Goal: Check status: Check status

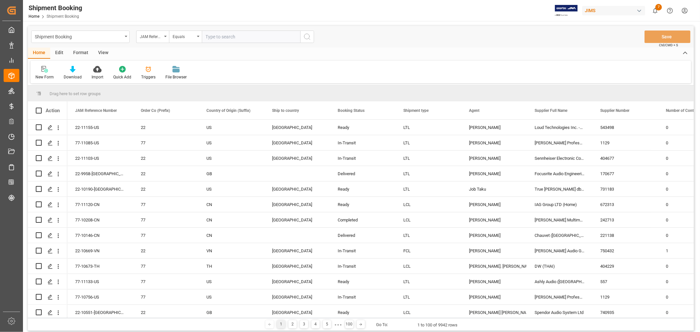
click at [258, 38] on input "text" at bounding box center [251, 37] width 98 height 12
type input "77-10691-CN"
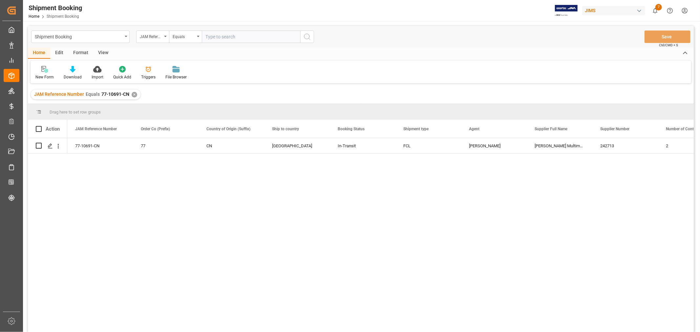
click at [100, 52] on div "View" at bounding box center [103, 53] width 20 height 11
click at [39, 74] on div "Default" at bounding box center [41, 77] width 13 height 6
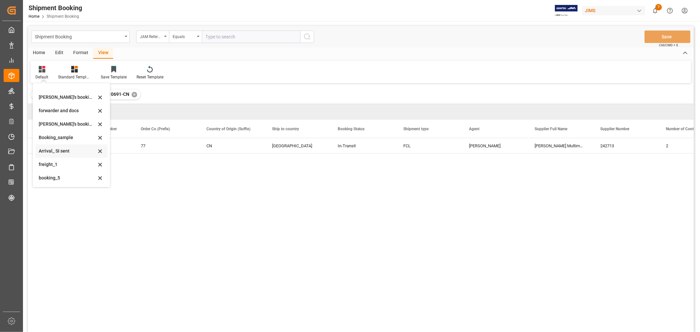
scroll to position [36, 0]
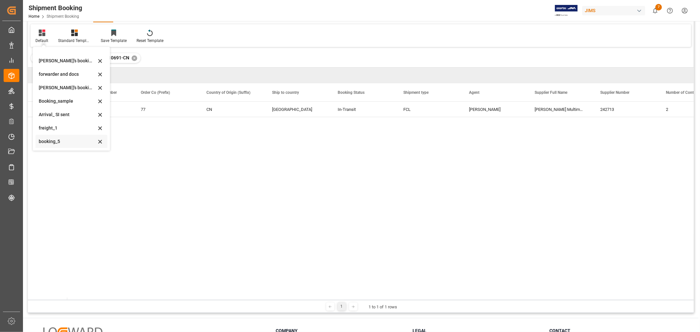
click at [55, 142] on div "booking_5" at bounding box center [67, 141] width 57 height 7
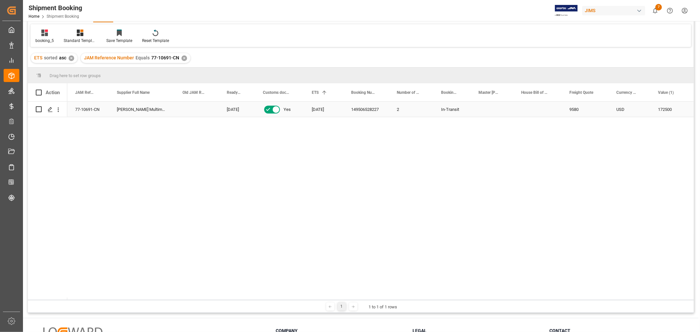
click at [319, 111] on div "14-09-2025" at bounding box center [323, 109] width 39 height 15
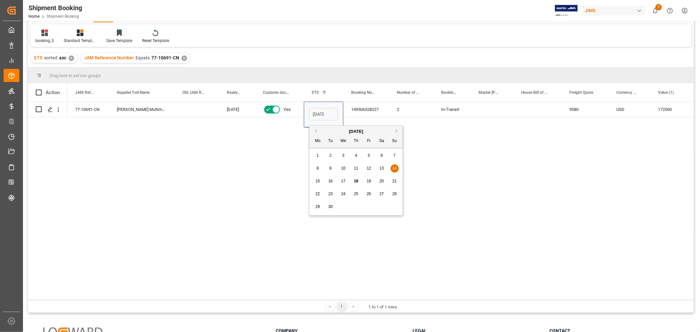
click at [392, 180] on span "21" at bounding box center [394, 181] width 4 height 5
type input "21-09-2025"
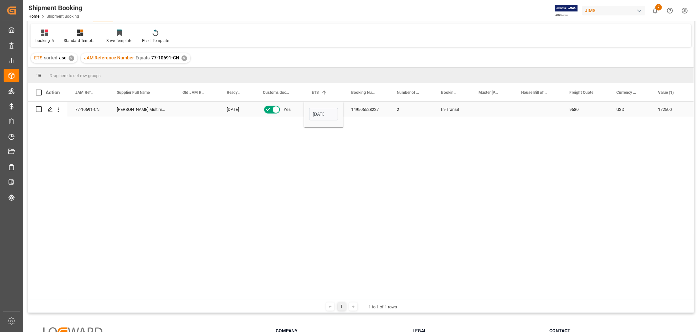
click at [373, 112] on div "149506528227" at bounding box center [366, 109] width 46 height 15
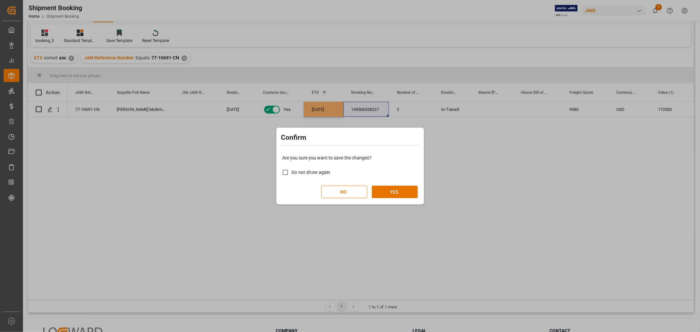
click at [402, 184] on div "Are you sure you want to save the changes? Do not show again NO YES" at bounding box center [350, 176] width 144 height 53
click at [398, 193] on button "YES" at bounding box center [395, 192] width 46 height 12
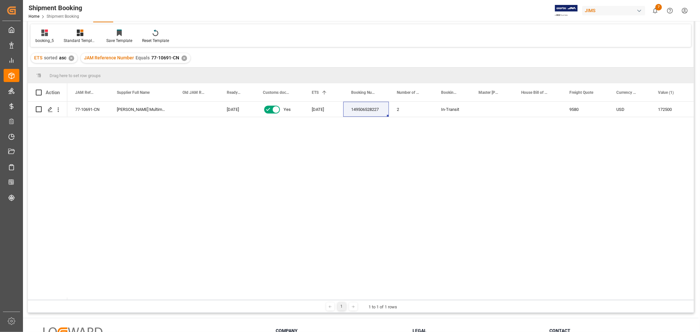
click at [259, 259] on div "77-10691-CN Harman Multimedia China 10-09-2025 Yes 21-09-2025 149506528227 2 In…" at bounding box center [380, 201] width 627 height 198
click at [291, 180] on div "77-10691-CN Harman Multimedia China 10-09-2025 Yes 21-09-2025 149506528227 2 In…" at bounding box center [380, 201] width 627 height 198
click at [498, 109] on div "Press SPACE to select this row." at bounding box center [492, 109] width 43 height 15
click at [520, 172] on div "77-10691-CN Harman Multimedia China 10-09-2025 Yes 21-09-2025 149506528227 2 In…" at bounding box center [380, 201] width 627 height 198
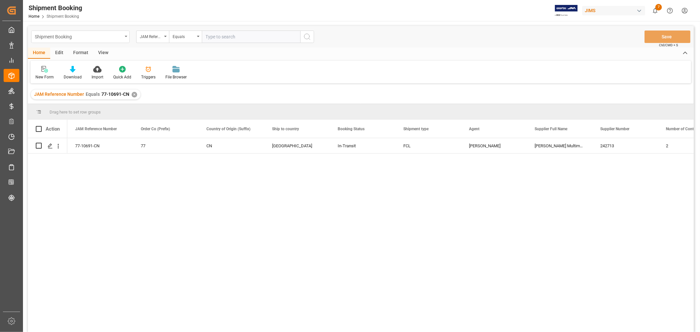
click at [103, 34] on div "Shipment Booking" at bounding box center [79, 36] width 88 height 8
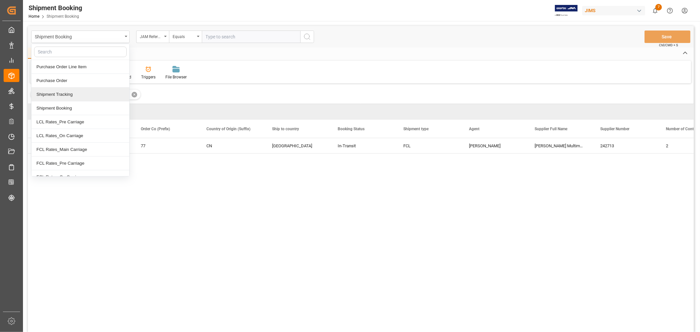
click at [76, 96] on div "Shipment Tracking" at bounding box center [81, 95] width 98 height 14
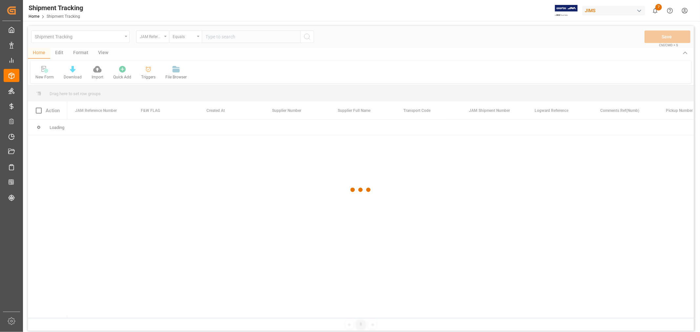
click at [212, 37] on div at bounding box center [361, 190] width 666 height 328
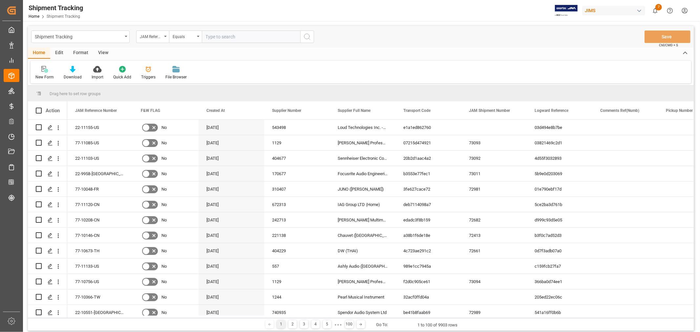
click at [212, 37] on input "text" at bounding box center [251, 37] width 98 height 12
paste input "77-10691-CN"
type input "77-10691-CN"
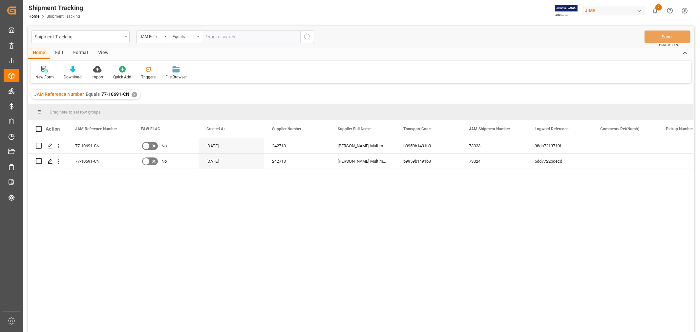
click at [104, 54] on div "View" at bounding box center [103, 53] width 20 height 11
click at [47, 74] on div "Default" at bounding box center [41, 77] width 13 height 6
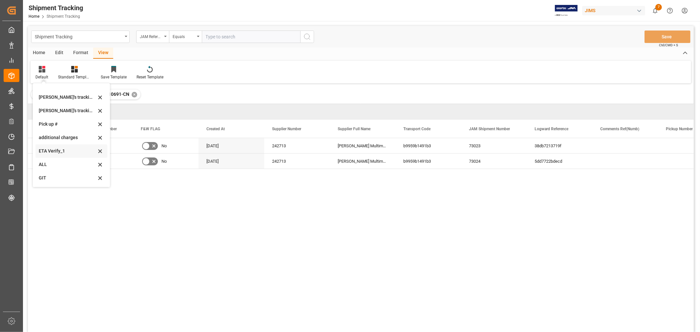
scroll to position [36, 0]
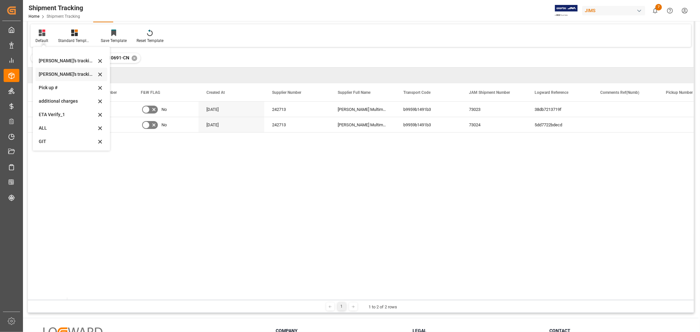
click at [73, 74] on div "[PERSON_NAME]'s tracking all_sample" at bounding box center [67, 74] width 57 height 7
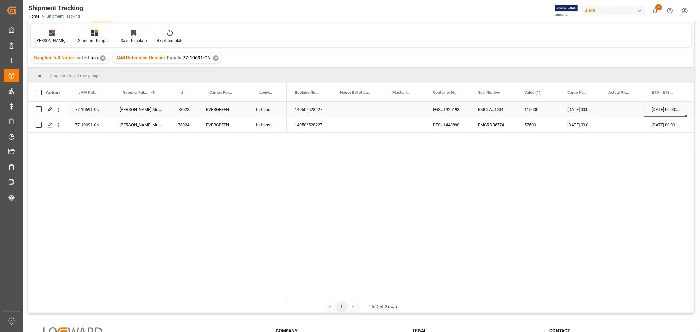
click at [658, 108] on div "[DATE] 00:00:00" at bounding box center [665, 109] width 43 height 15
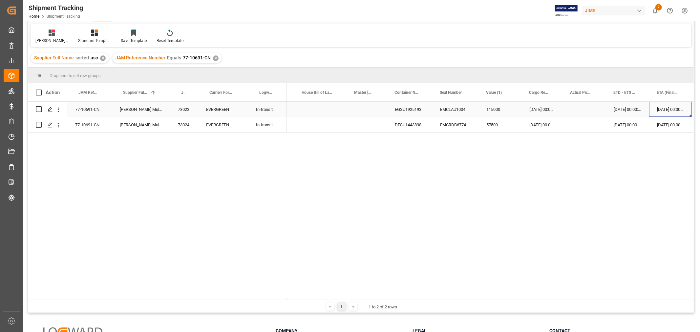
scroll to position [0, 81]
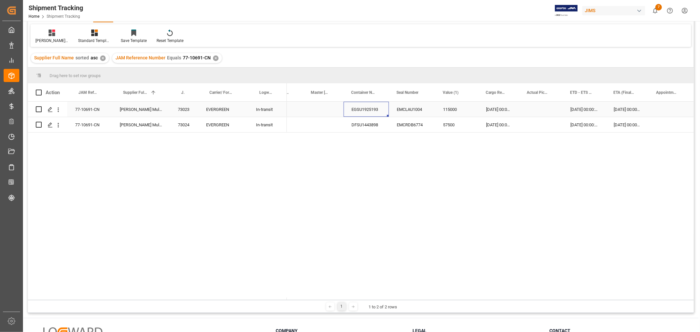
click at [359, 109] on div "EGSU1925193" at bounding box center [366, 109] width 45 height 15
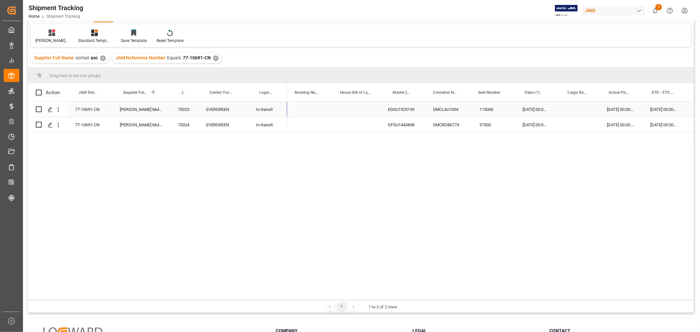
scroll to position [0, 0]
click at [655, 112] on div "[DATE] 00:00:00" at bounding box center [665, 109] width 43 height 15
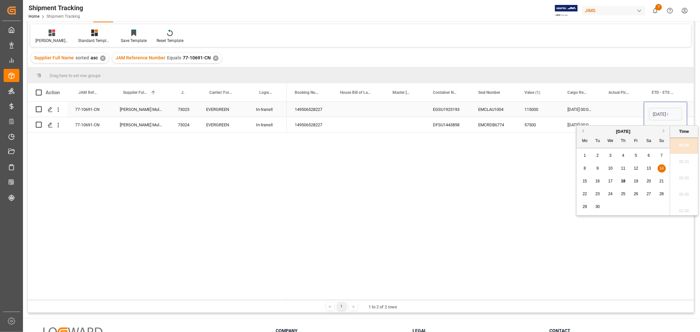
scroll to position [0, 21]
click at [662, 181] on span "21" at bounding box center [662, 181] width 4 height 5
type input "[DATE] 00:00"
click at [615, 106] on div "Press SPACE to select this row." at bounding box center [622, 109] width 43 height 15
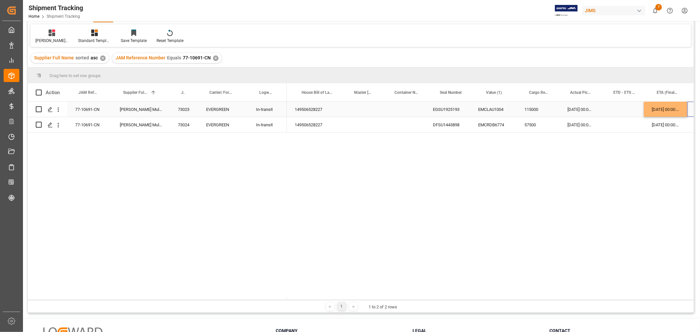
scroll to position [0, 38]
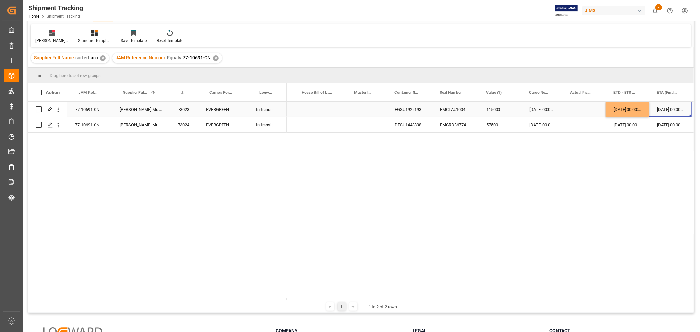
click at [667, 113] on div "[DATE] 00:00:00" at bounding box center [670, 109] width 43 height 15
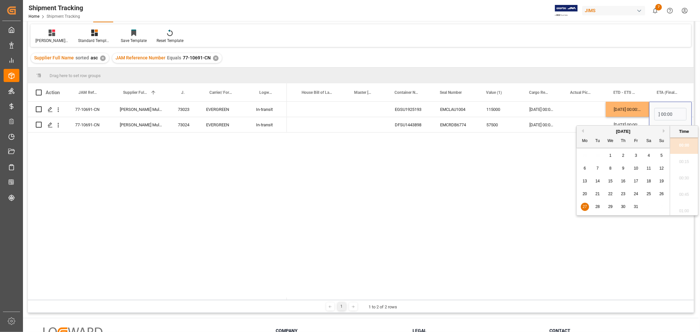
scroll to position [0, 0]
click at [662, 133] on div "[DATE]" at bounding box center [623, 131] width 93 height 7
click at [666, 132] on button "Next Month" at bounding box center [665, 131] width 4 height 4
click at [586, 168] on div "3" at bounding box center [585, 169] width 8 height 8
type input "[DATE] 00:00"
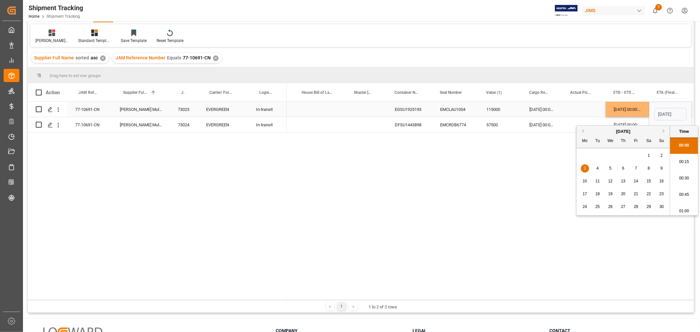
click at [595, 114] on div "Press SPACE to select this row." at bounding box center [584, 109] width 43 height 15
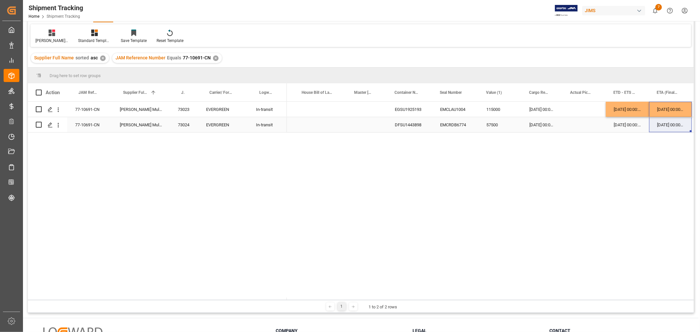
drag, startPoint x: 668, startPoint y: 107, endPoint x: 668, endPoint y: 120, distance: 12.8
drag, startPoint x: 606, startPoint y: 109, endPoint x: 607, endPoint y: 122, distance: 12.8
click at [587, 120] on div "Press SPACE to select this row." at bounding box center [584, 124] width 43 height 15
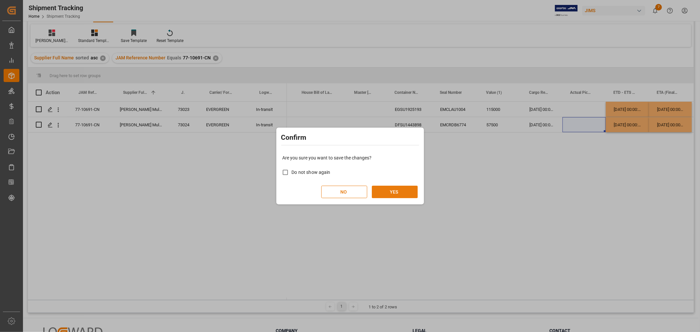
click at [377, 188] on button "YES" at bounding box center [395, 192] width 46 height 12
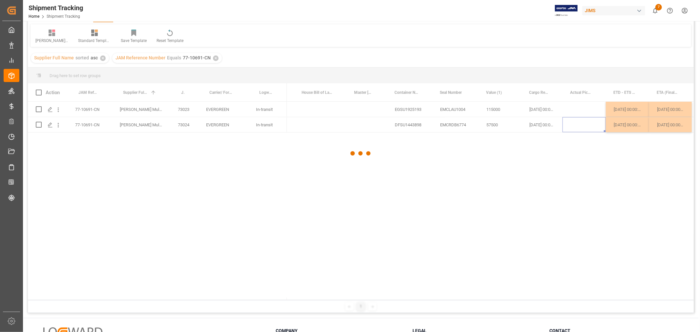
click at [422, 172] on div at bounding box center [361, 153] width 666 height 328
